Goal: Information Seeking & Learning: Learn about a topic

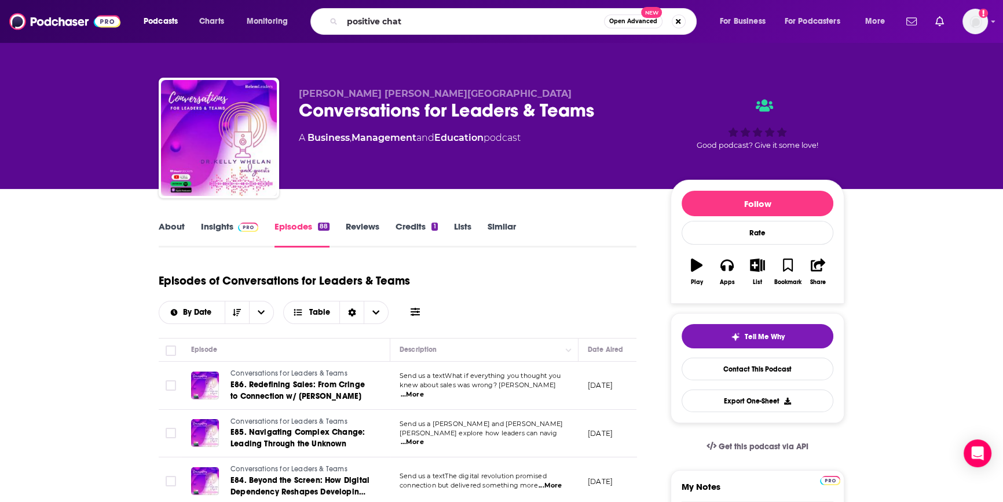
type input "positive chats"
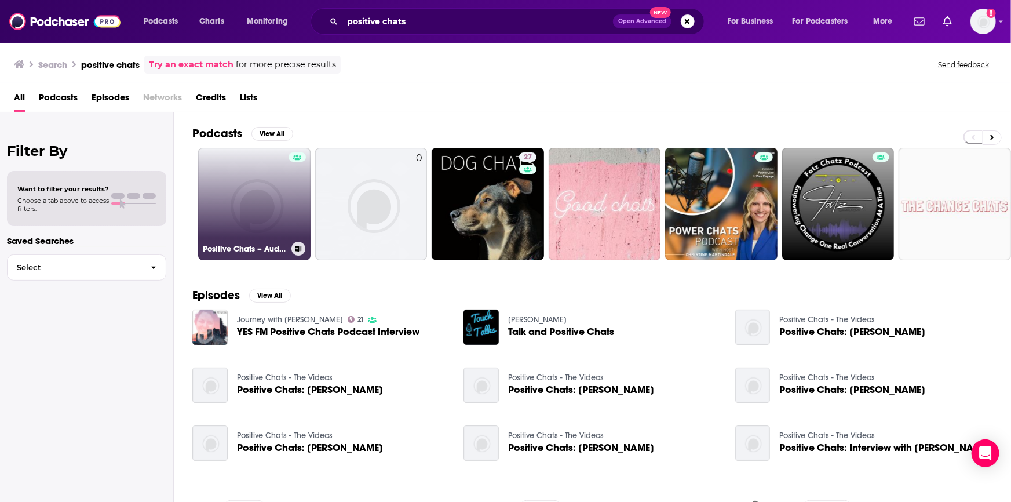
click at [266, 207] on link "Positive Chats – Audio Only" at bounding box center [254, 204] width 112 height 112
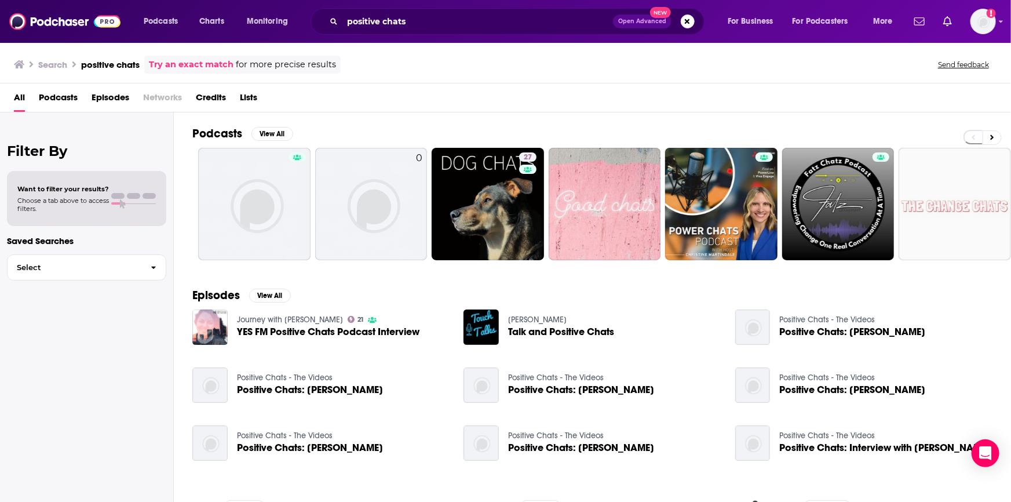
click at [293, 331] on span "YES FM Positive Chats Podcast Interview" at bounding box center [328, 332] width 182 height 10
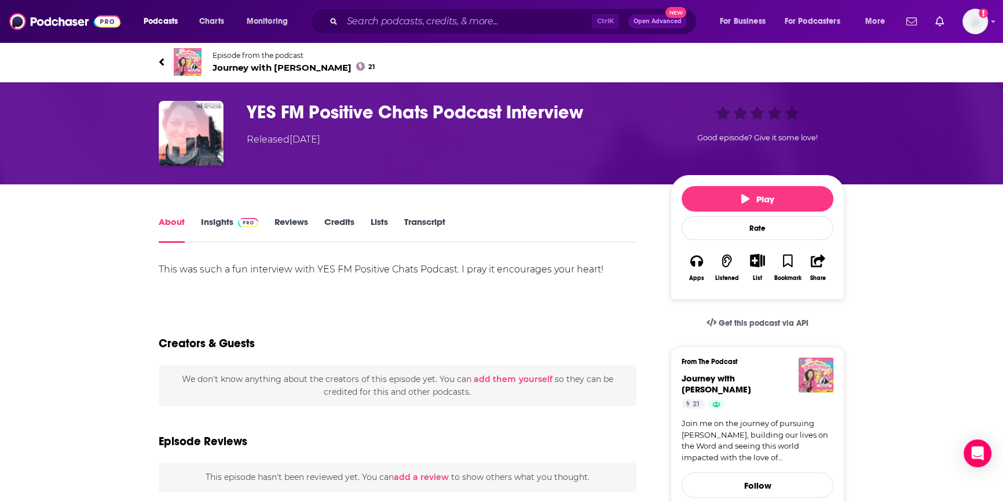
click at [217, 222] on link "Insights" at bounding box center [229, 229] width 57 height 27
